Goal: Information Seeking & Learning: Understand process/instructions

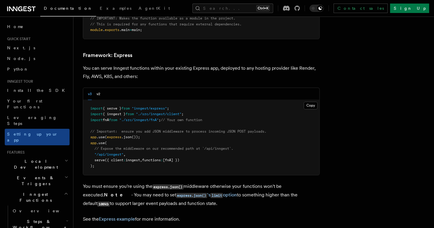
scroll to position [1526, 0]
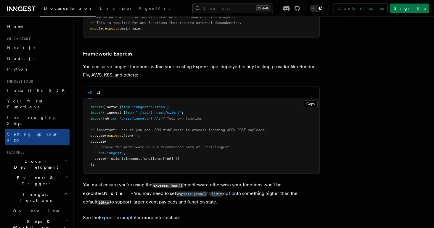
click at [99, 121] on span "import" at bounding box center [96, 119] width 12 height 4
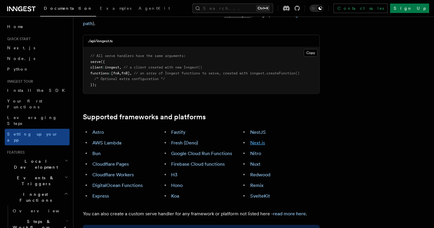
click at [260, 140] on link "Next.js" at bounding box center [257, 143] width 15 height 6
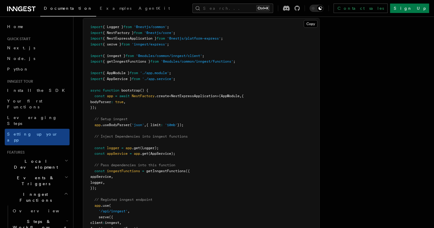
scroll to position [3865, 0]
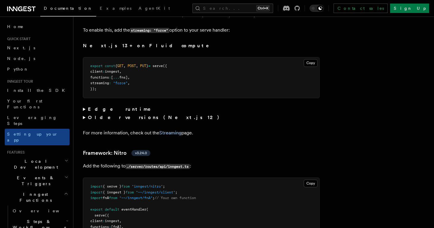
scroll to position [3804, 0]
